Goal: Information Seeking & Learning: Compare options

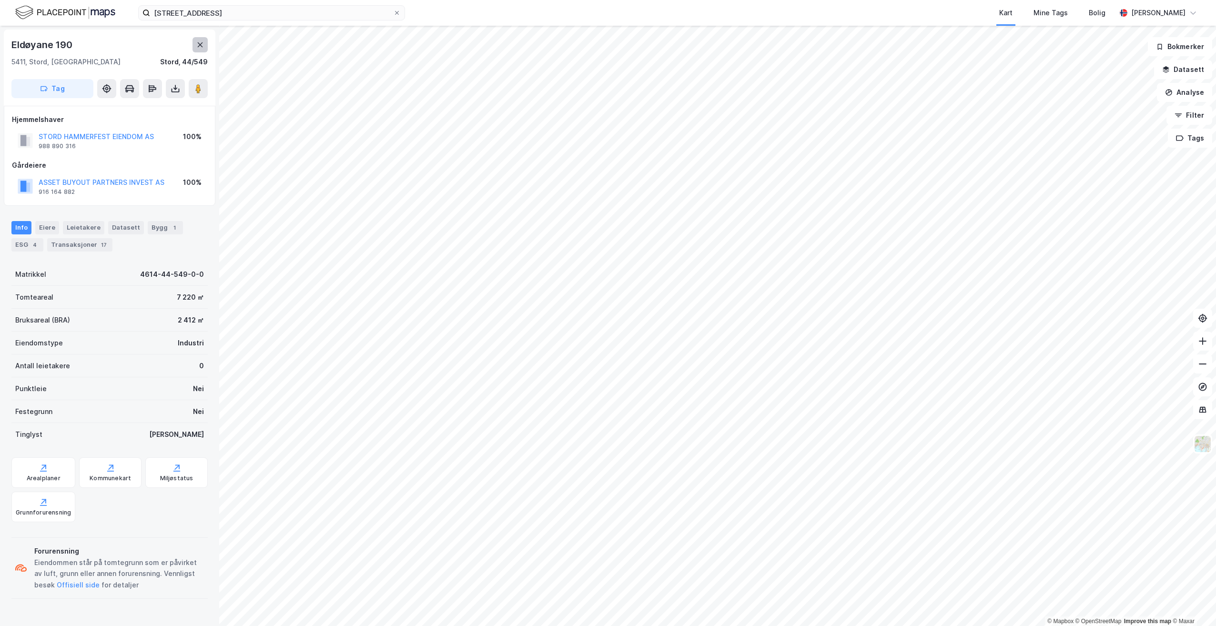
click at [201, 44] on icon at bounding box center [200, 44] width 5 height 5
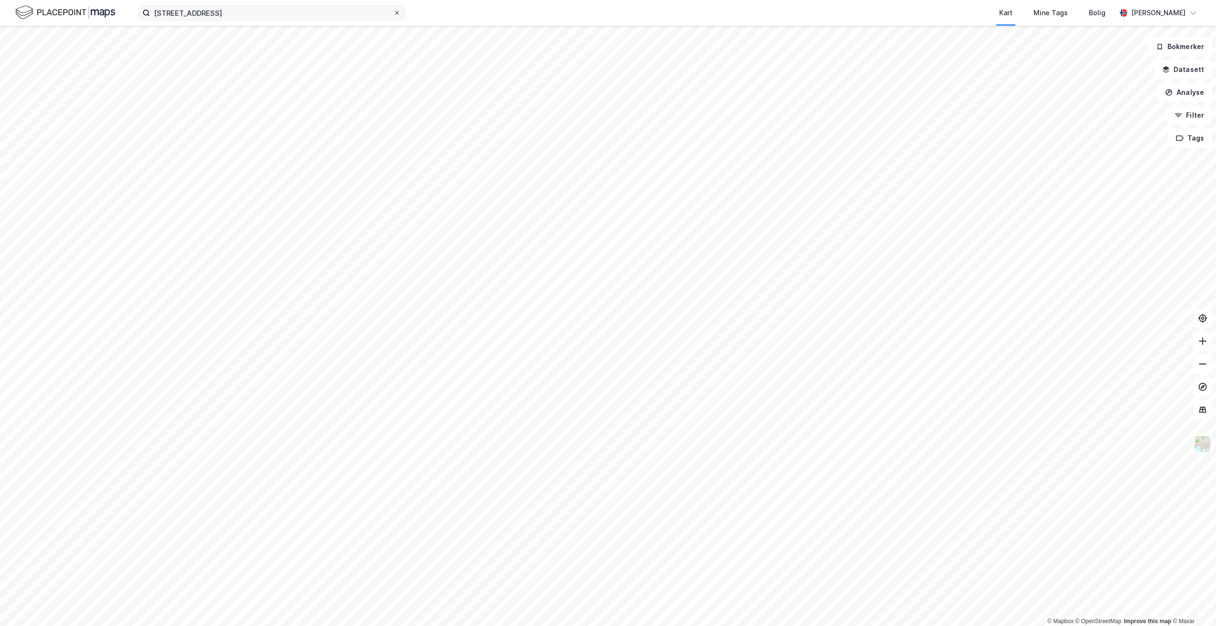
click at [399, 13] on icon at bounding box center [397, 13] width 6 height 6
click at [393, 13] on input "[STREET_ADDRESS]" at bounding box center [271, 13] width 243 height 14
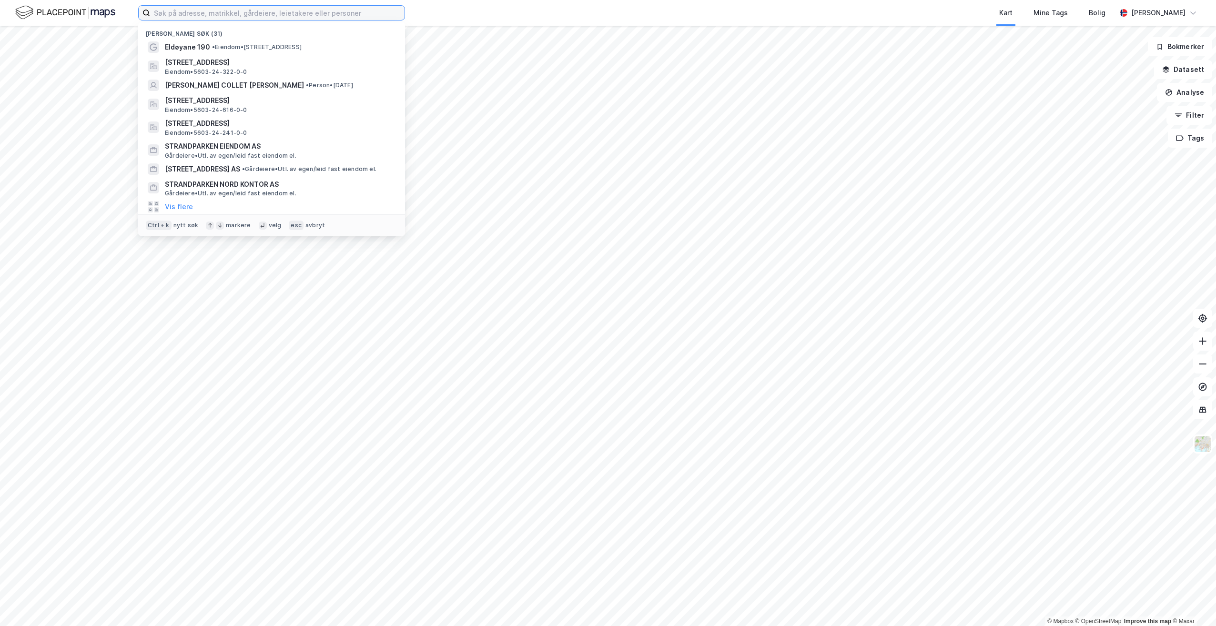
click at [209, 14] on input at bounding box center [277, 13] width 254 height 14
paste input "Alver, 127/143"
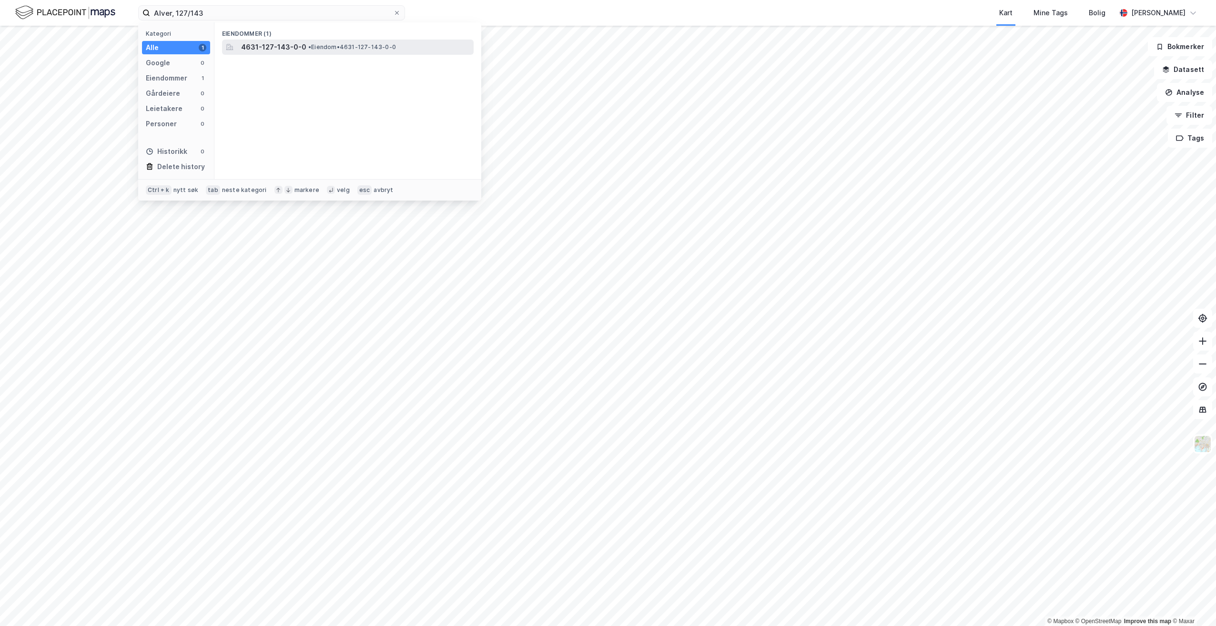
click at [301, 41] on span "4631-127-143-0-0" at bounding box center [273, 46] width 65 height 11
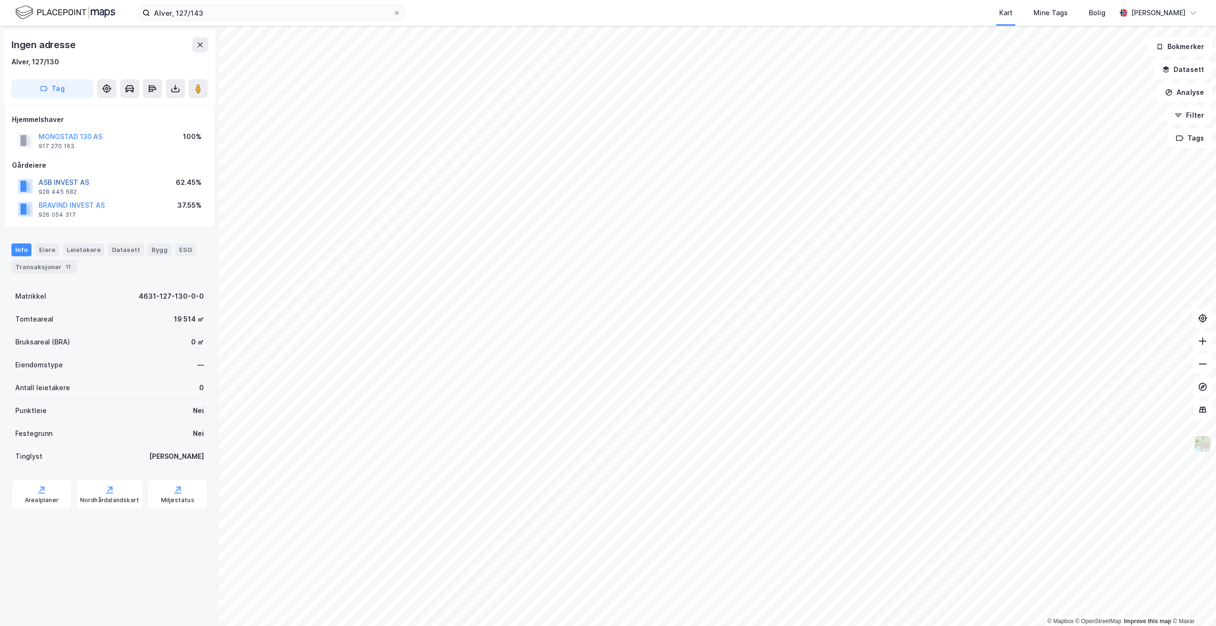
click at [0, 0] on button "ASB INVEST AS" at bounding box center [0, 0] width 0 height 0
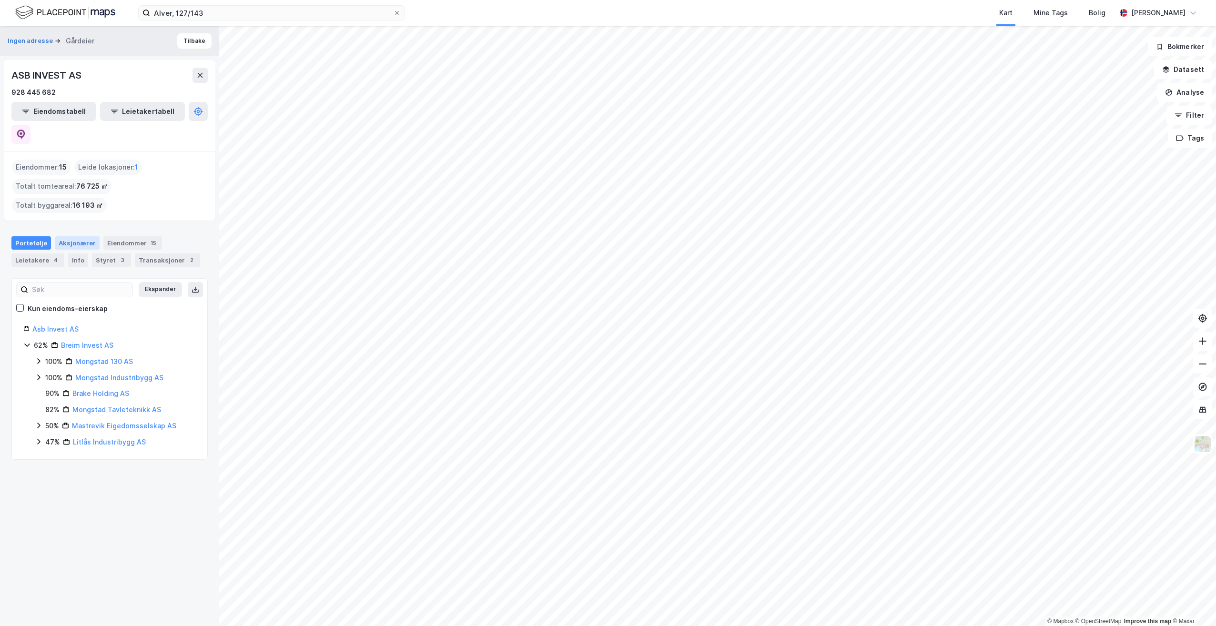
click at [67, 236] on div "Aksjonærer" at bounding box center [77, 242] width 45 height 13
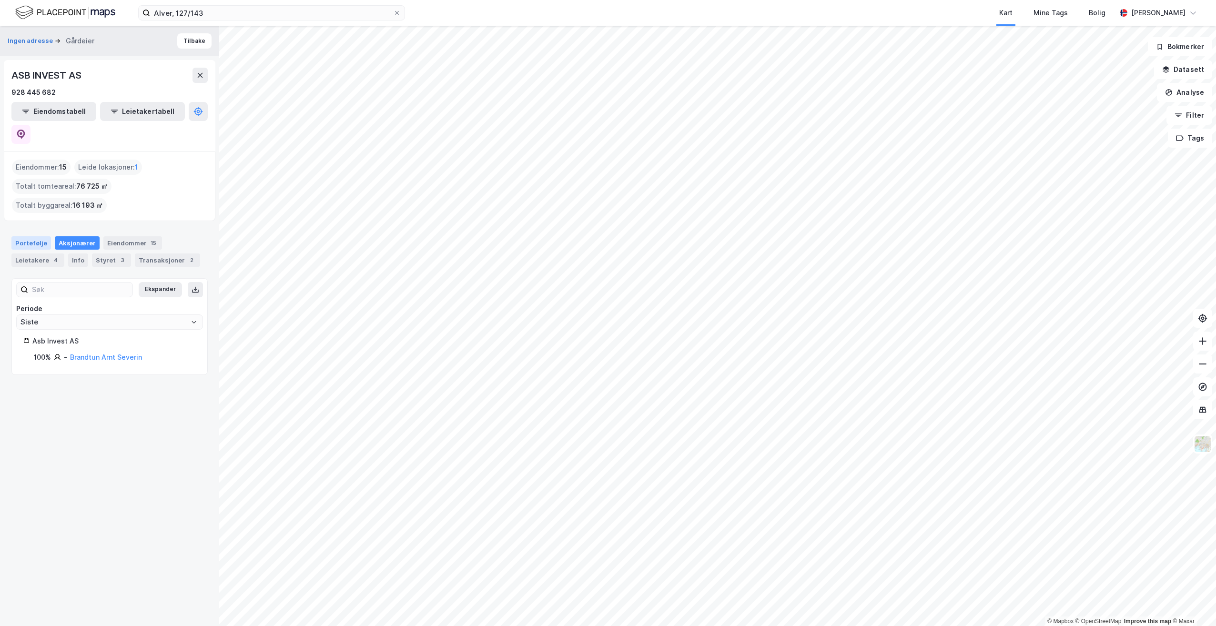
click at [29, 236] on div "Portefølje" at bounding box center [31, 242] width 40 height 13
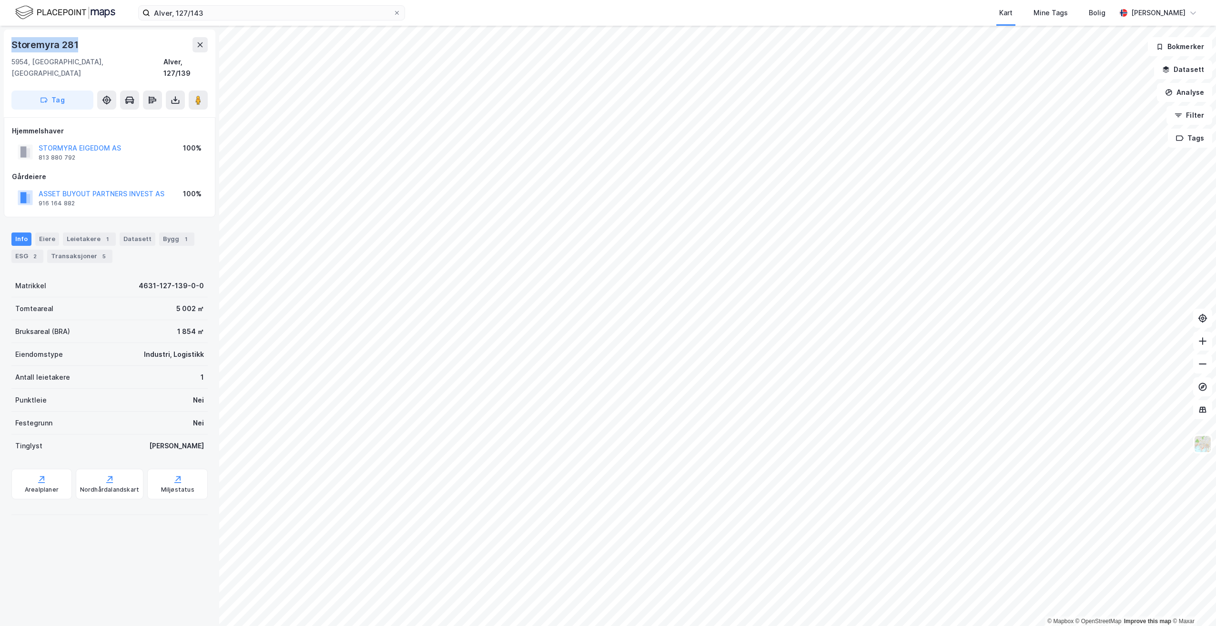
drag, startPoint x: 81, startPoint y: 44, endPoint x: 12, endPoint y: 49, distance: 68.8
click at [12, 49] on div "Storemyra 281" at bounding box center [109, 44] width 196 height 15
copy div "Storemyra 281"
click at [0, 0] on button "[PERSON_NAME] RING TORE HOLDING AS" at bounding box center [0, 0] width 0 height 0
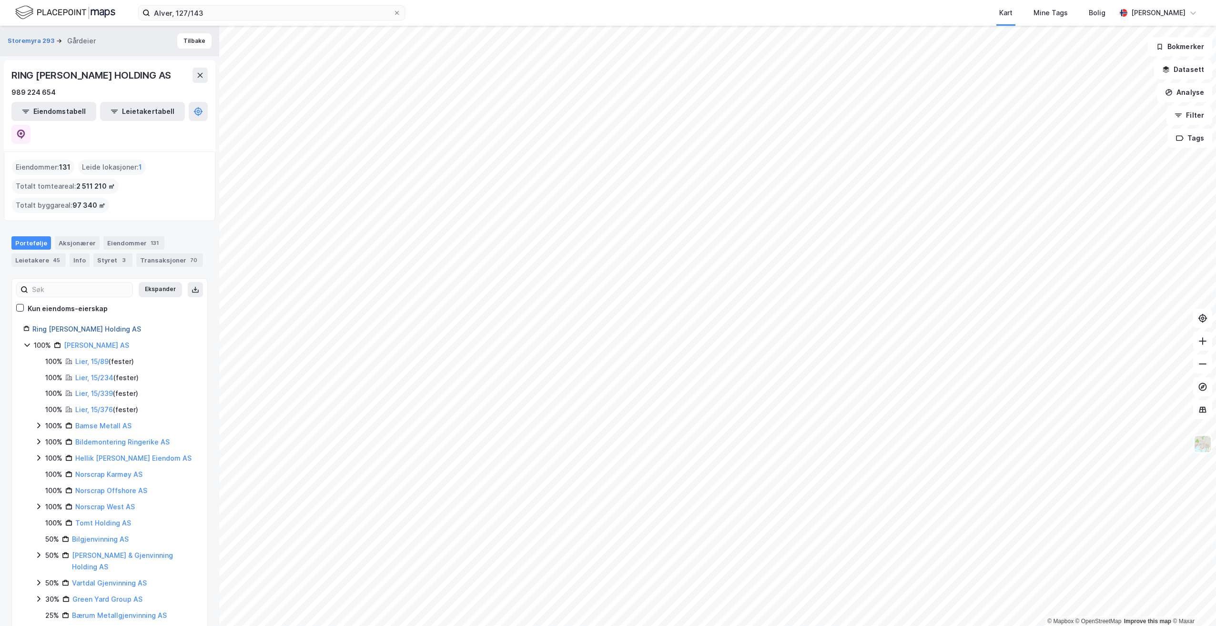
click at [65, 325] on link "Ring [PERSON_NAME] Holding AS" at bounding box center [86, 329] width 109 height 8
click at [73, 236] on div "Aksjonærer" at bounding box center [77, 242] width 45 height 13
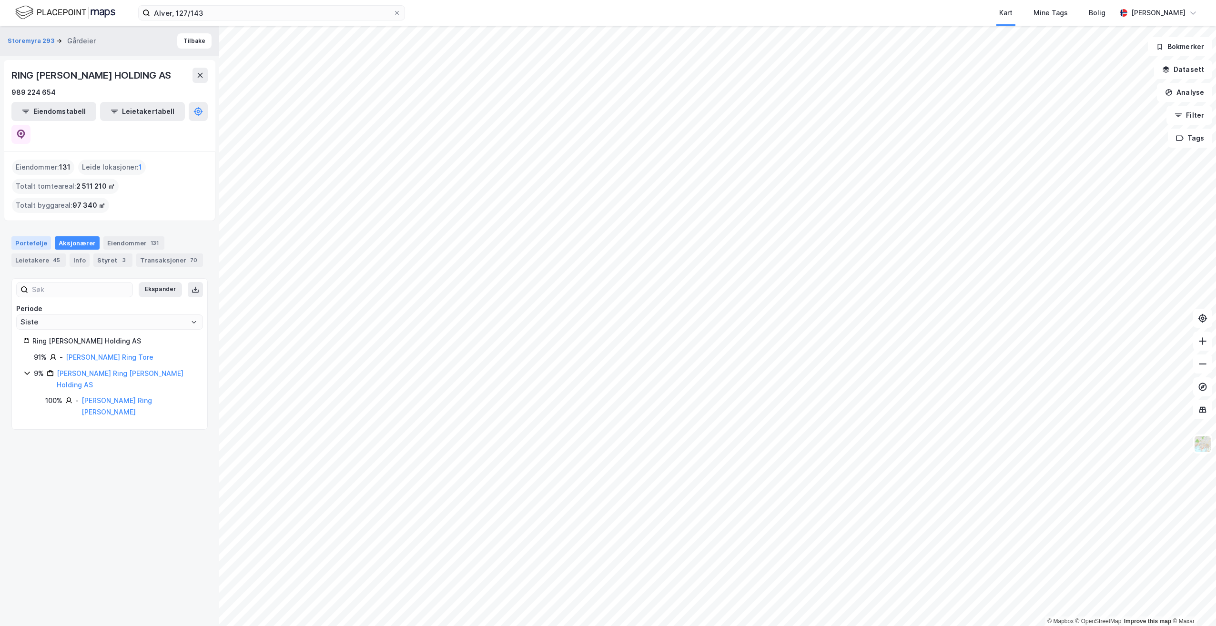
click at [28, 236] on div "Portefølje" at bounding box center [31, 242] width 40 height 13
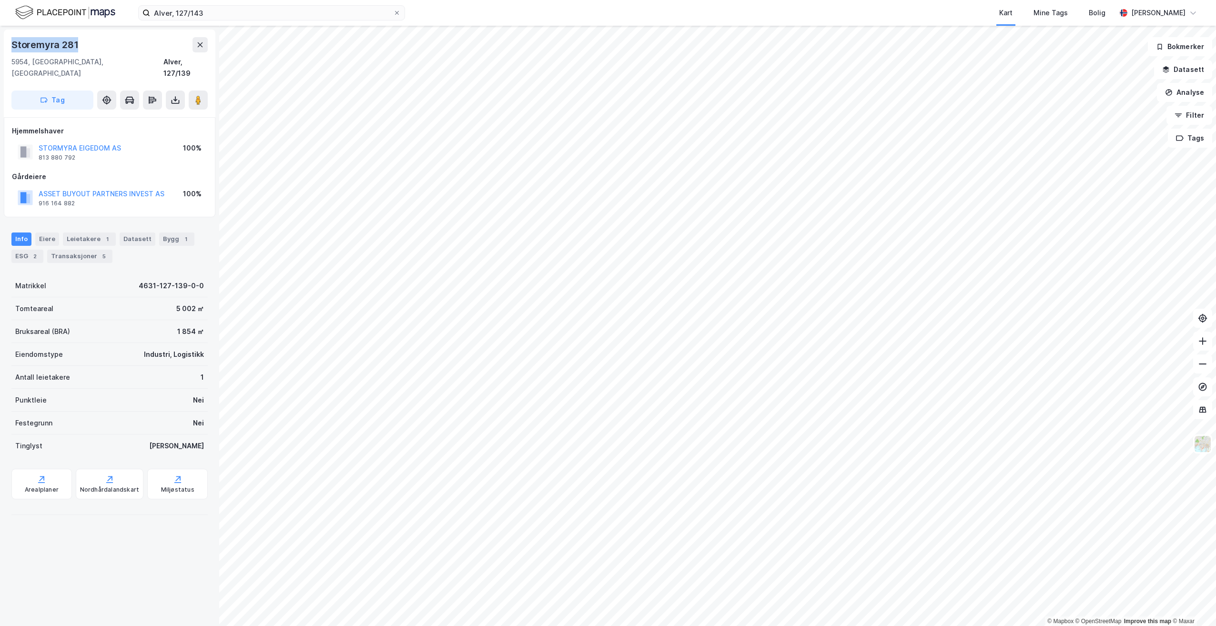
drag, startPoint x: 84, startPoint y: 46, endPoint x: 13, endPoint y: 51, distance: 71.2
click at [13, 51] on div "Storemyra 281" at bounding box center [109, 44] width 196 height 15
copy div "Storemyra 281"
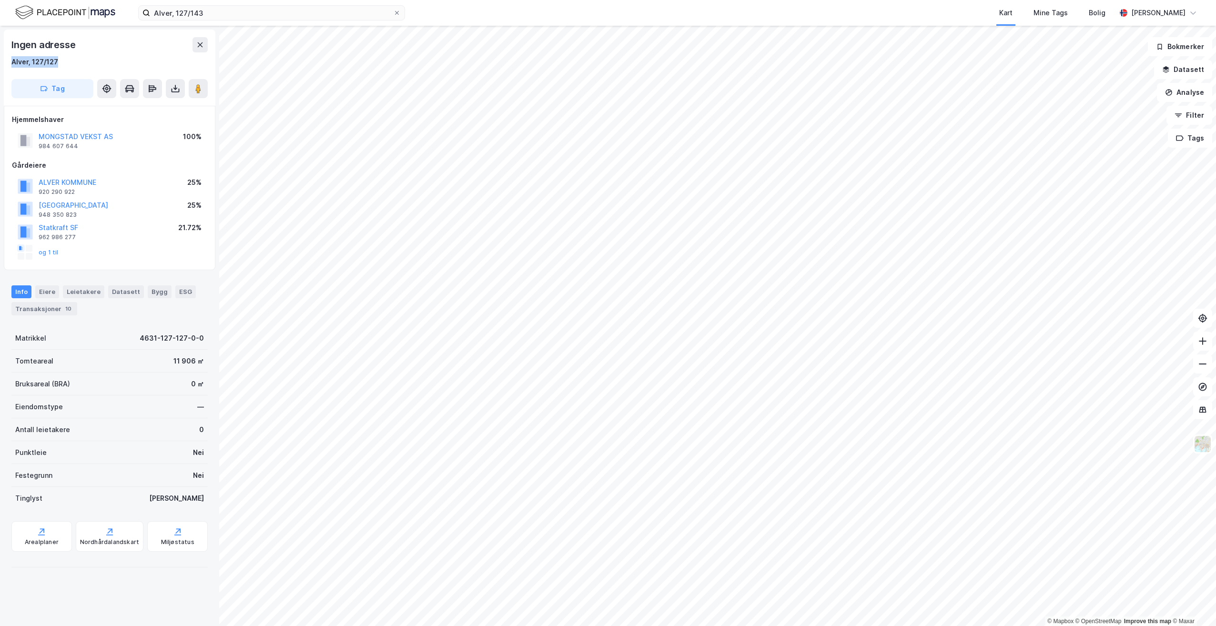
drag, startPoint x: 77, startPoint y: 61, endPoint x: 3, endPoint y: 56, distance: 74.0
click at [3, 56] on div "Ingen adresse Alver, 127/127 Tag Hjemmelshaver MONGSTAD VEKST AS 984 607 644 10…" at bounding box center [109, 326] width 219 height 600
copy div "Alver, 127/127"
click at [102, 57] on div "Alver, 127/127" at bounding box center [109, 61] width 196 height 11
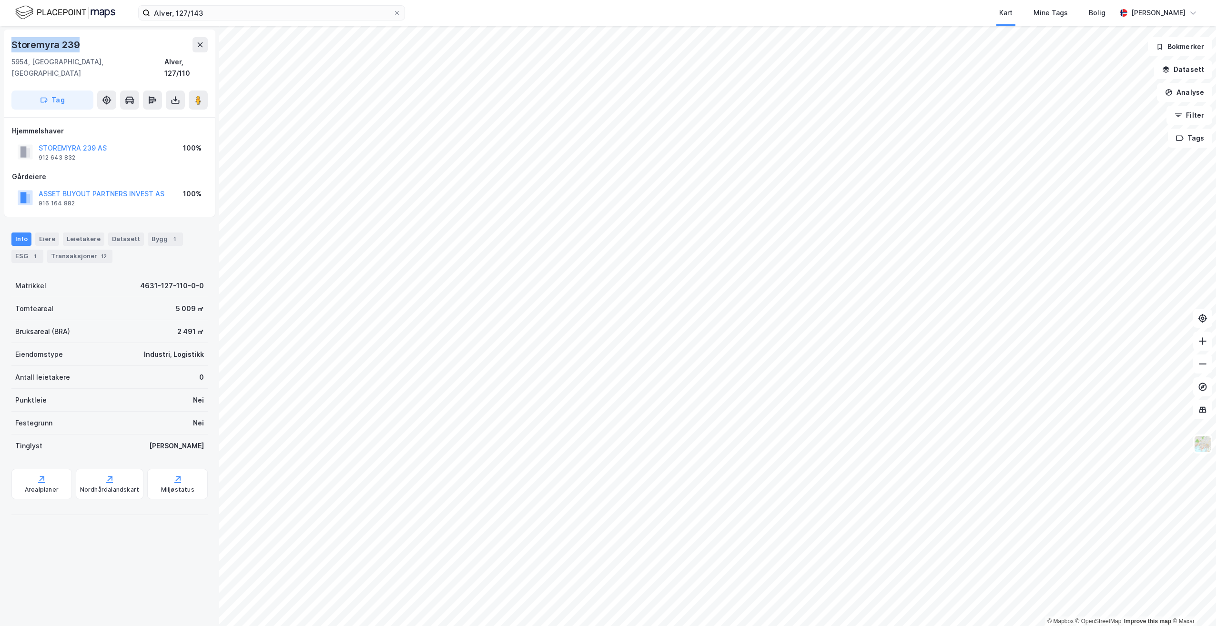
drag, startPoint x: 83, startPoint y: 45, endPoint x: 7, endPoint y: 44, distance: 76.3
click at [7, 44] on div "Storemyra [STREET_ADDRESS]" at bounding box center [110, 74] width 212 height 88
copy div "Storemyra 239"
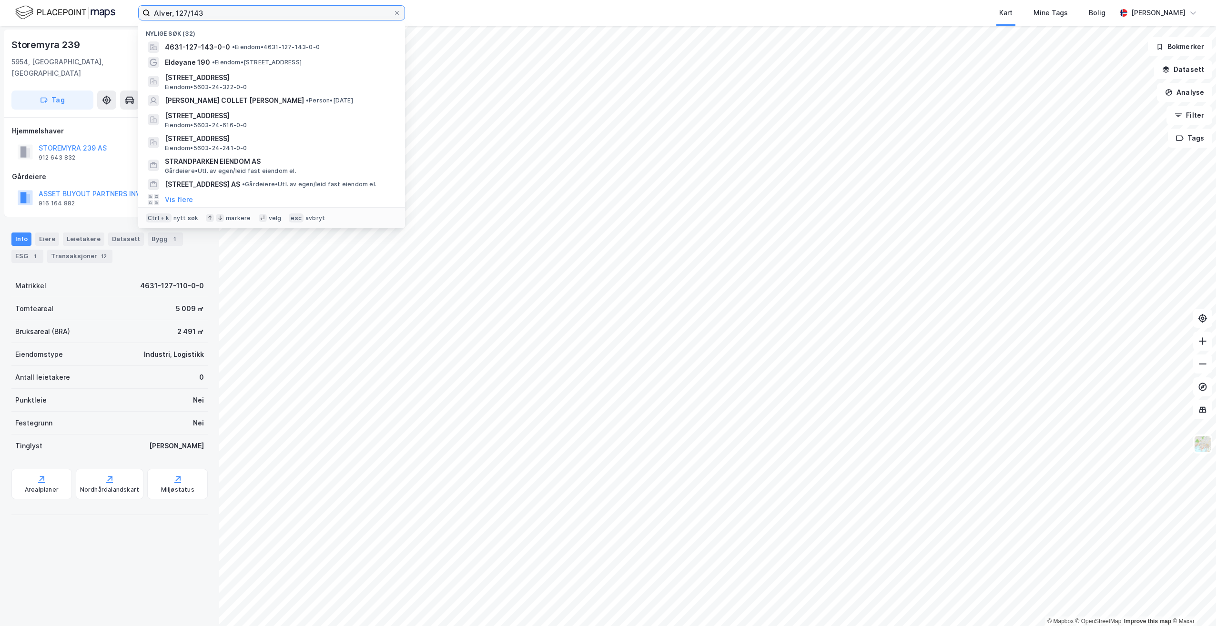
drag, startPoint x: 226, startPoint y: 14, endPoint x: 190, endPoint y: 16, distance: 35.8
click at [190, 16] on input "Alver, 127/143" at bounding box center [271, 13] width 243 height 14
type input "Alver, 127/61"
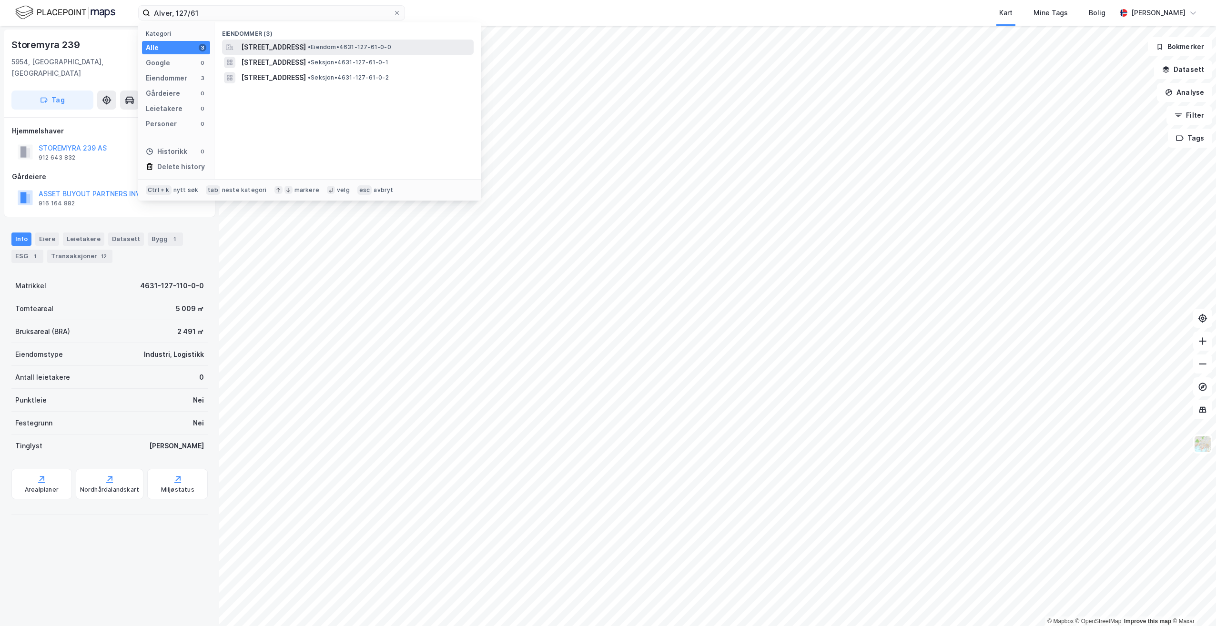
click at [306, 47] on span "[STREET_ADDRESS]" at bounding box center [273, 46] width 65 height 11
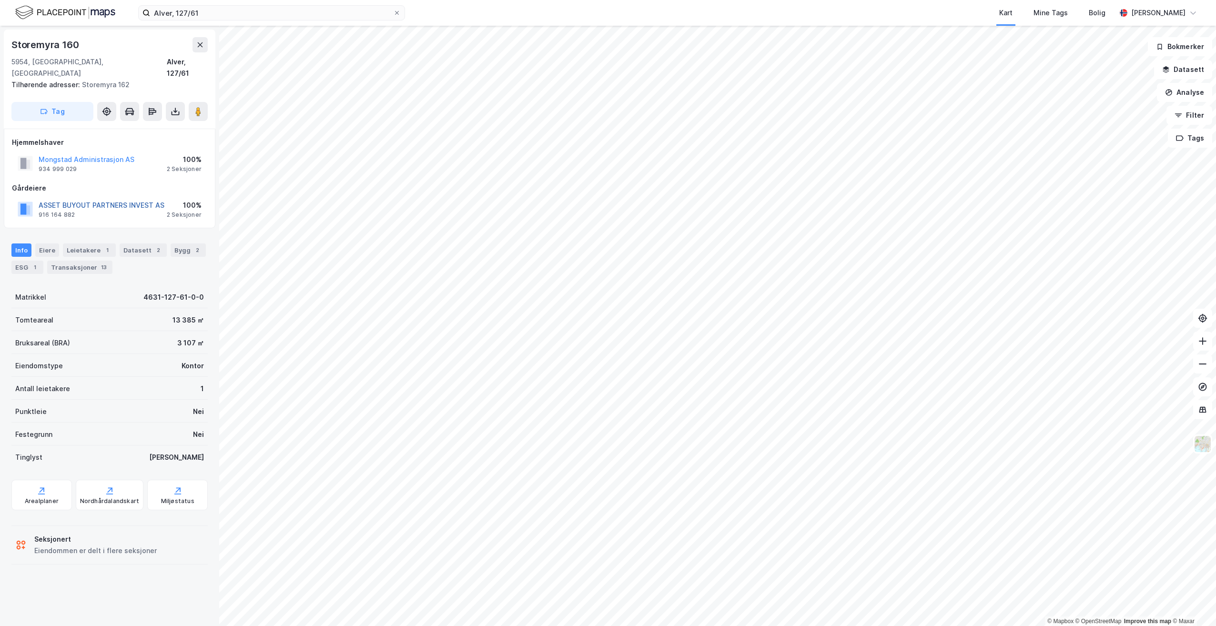
click at [0, 0] on button "ASSET BUYOUT PARTNERS INVEST AS" at bounding box center [0, 0] width 0 height 0
